Goal: Task Accomplishment & Management: Use online tool/utility

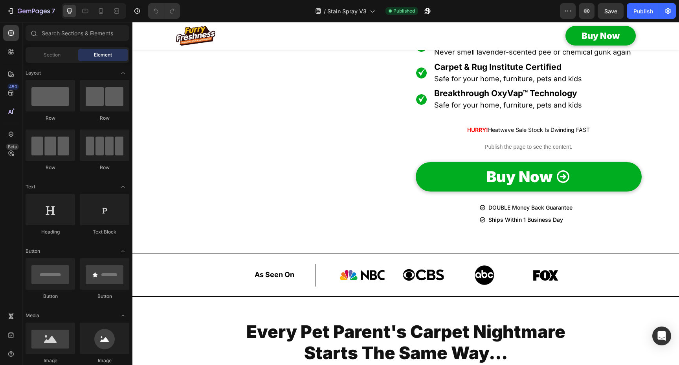
scroll to position [855, 0]
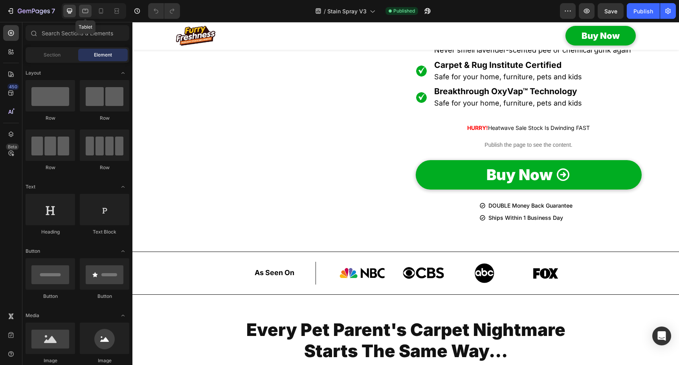
click at [88, 13] on icon at bounding box center [85, 11] width 8 height 8
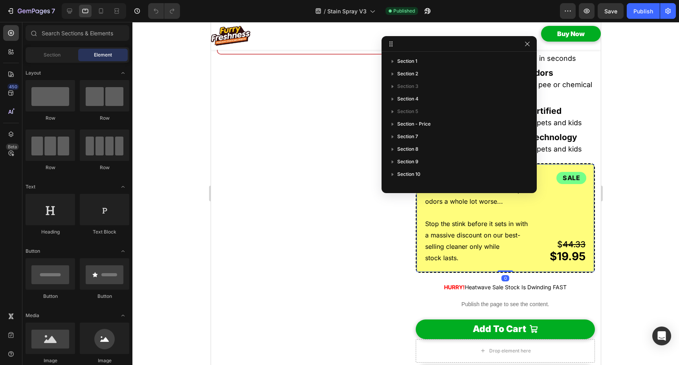
click at [588, 187] on div "sale Heading $ 44.33 $19.95 Text Block Heatwave Sale: 55% OFF Heading Summer he…" at bounding box center [504, 218] width 179 height 110
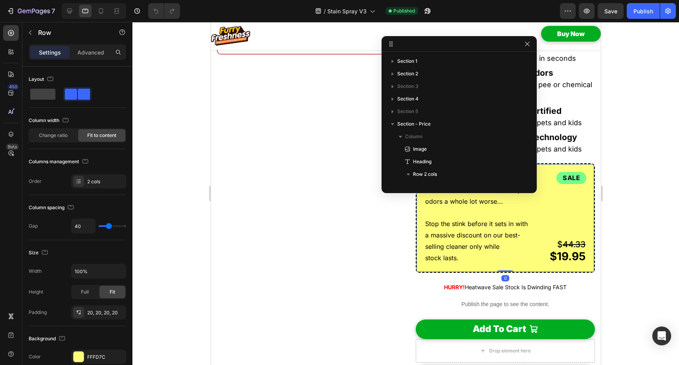
scroll to position [136, 0]
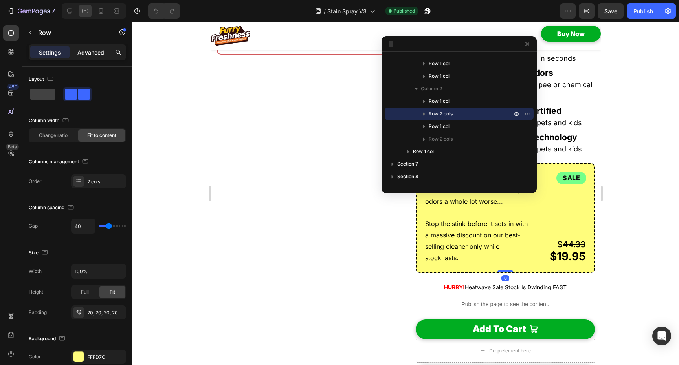
click at [93, 49] on p "Advanced" at bounding box center [90, 52] width 27 height 8
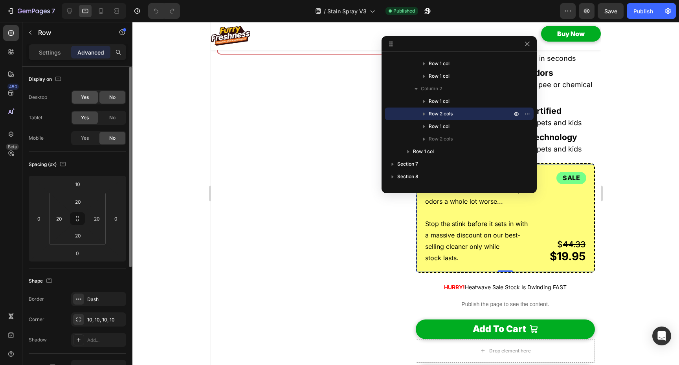
click at [86, 99] on span "Yes" at bounding box center [85, 97] width 8 height 7
click at [90, 143] on div "Yes" at bounding box center [85, 138] width 26 height 13
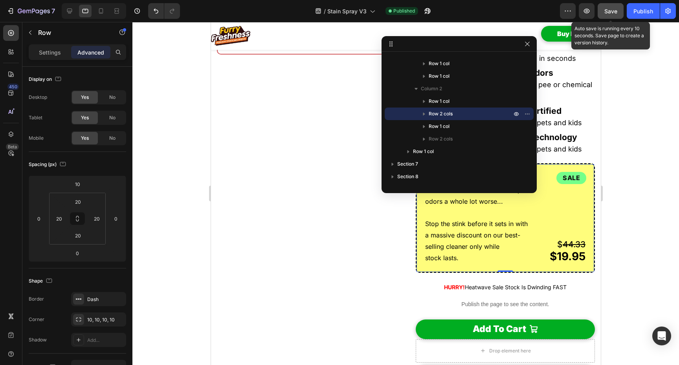
click at [611, 10] on span "Save" at bounding box center [610, 11] width 13 height 7
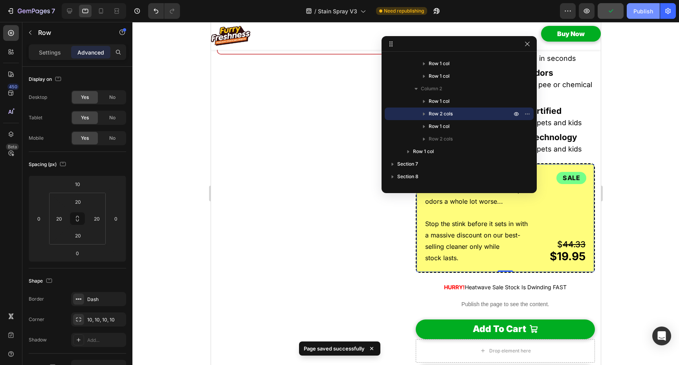
click at [641, 14] on div "Publish" at bounding box center [643, 11] width 20 height 8
click at [524, 46] on icon "button" at bounding box center [527, 44] width 6 height 6
